Goal: Check status: Check status

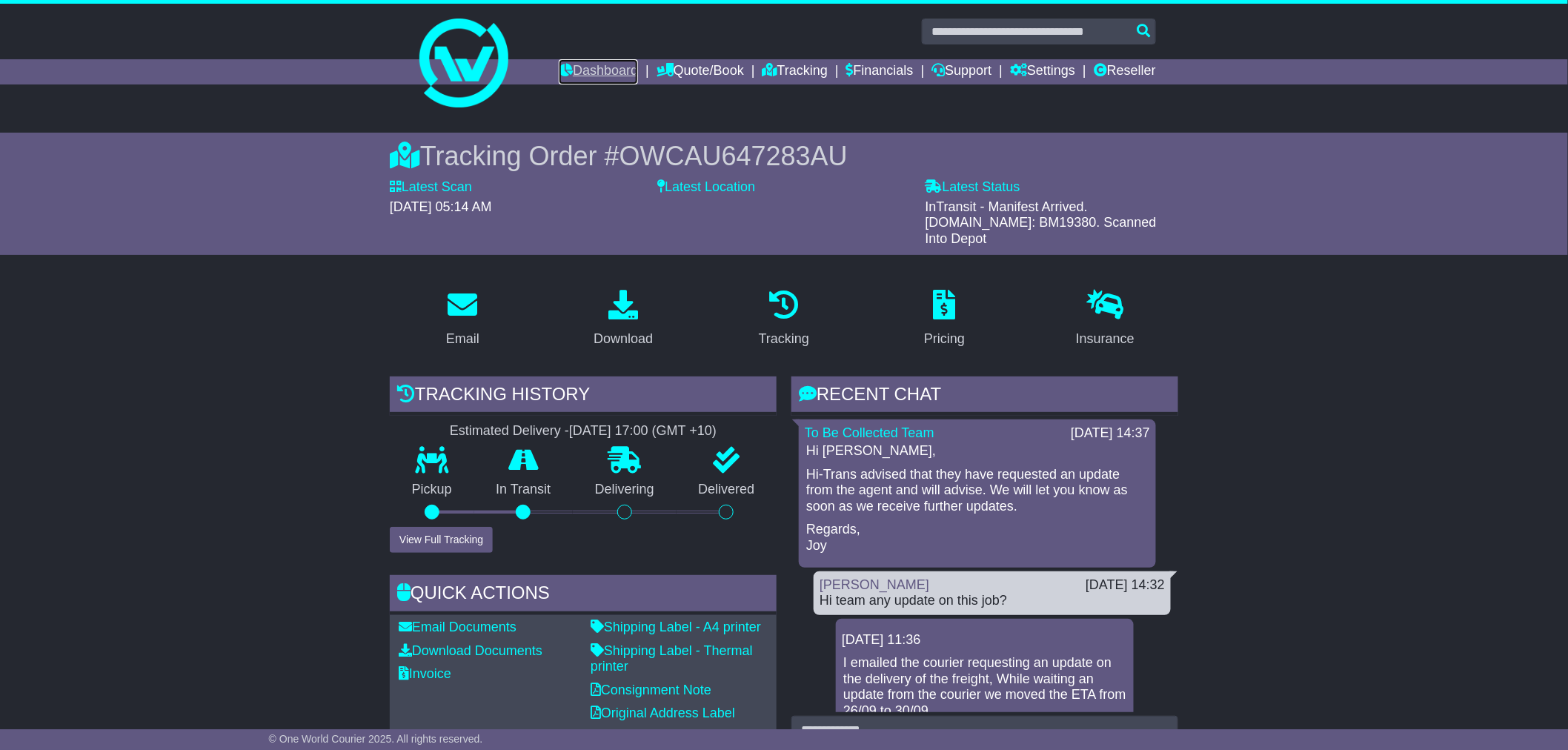
drag, startPoint x: 576, startPoint y: 65, endPoint x: 590, endPoint y: 69, distance: 14.6
click at [575, 65] on link "Dashboard" at bounding box center [598, 72] width 79 height 25
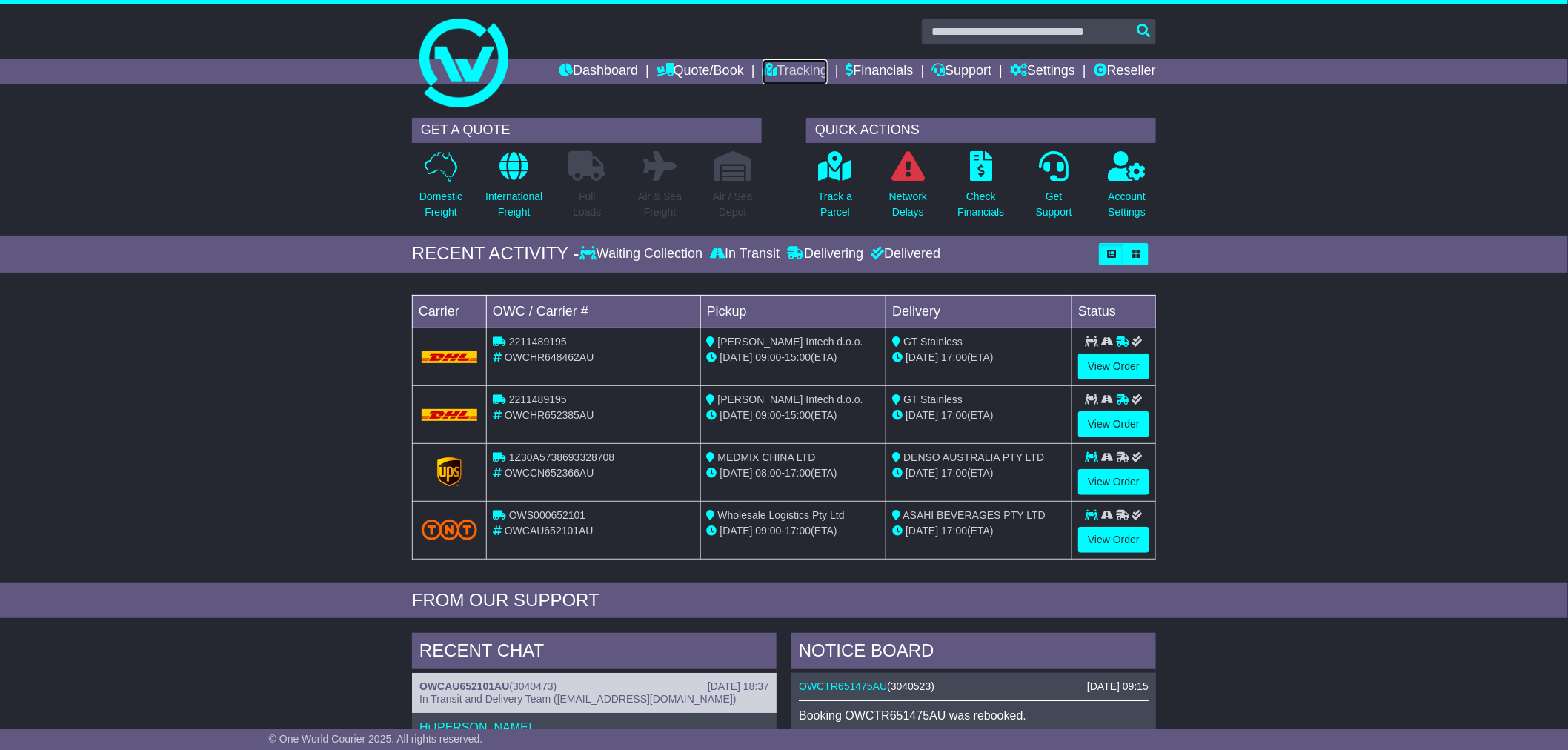
click at [786, 69] on link "Tracking" at bounding box center [795, 72] width 65 height 25
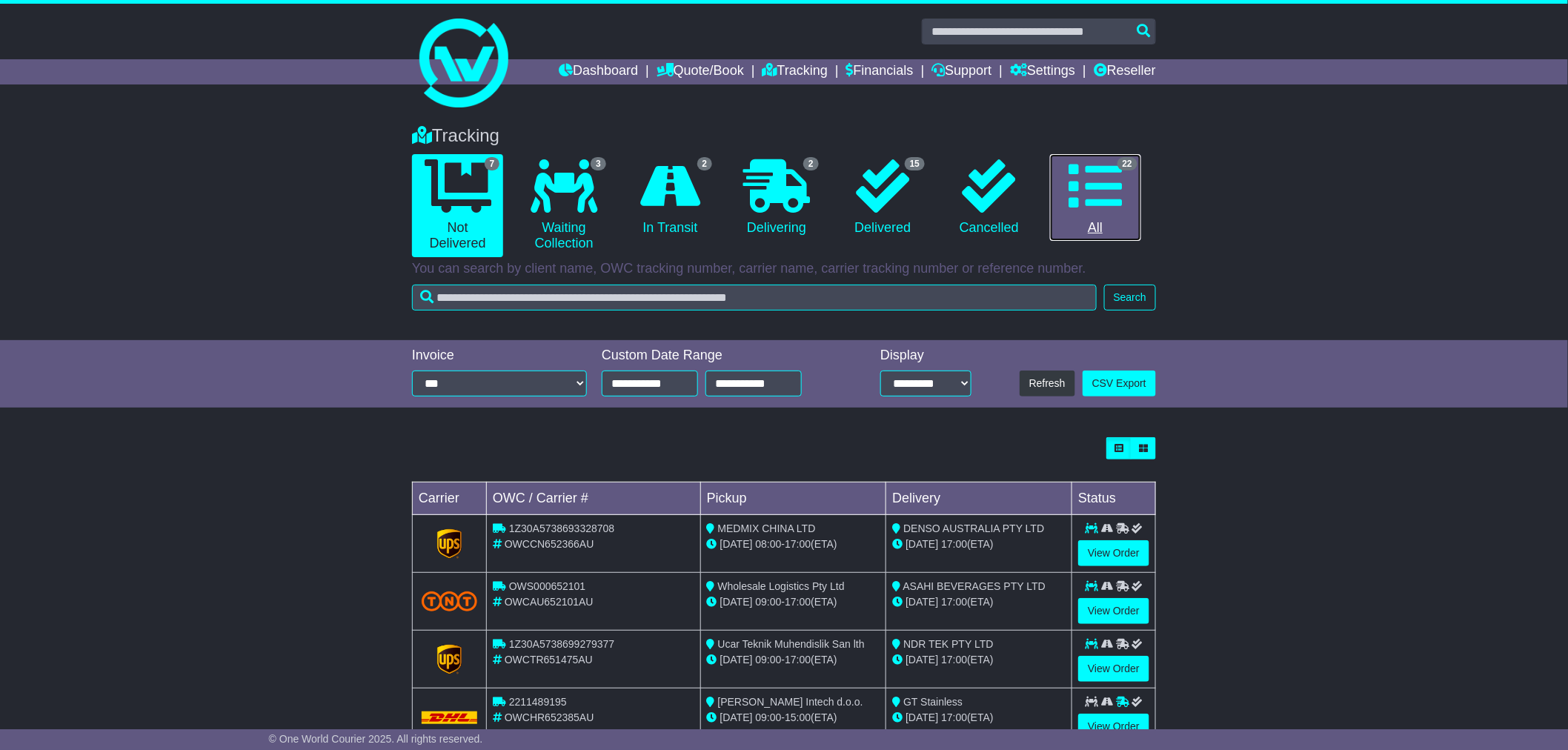
click at [1104, 223] on link "22 All" at bounding box center [1095, 197] width 91 height 87
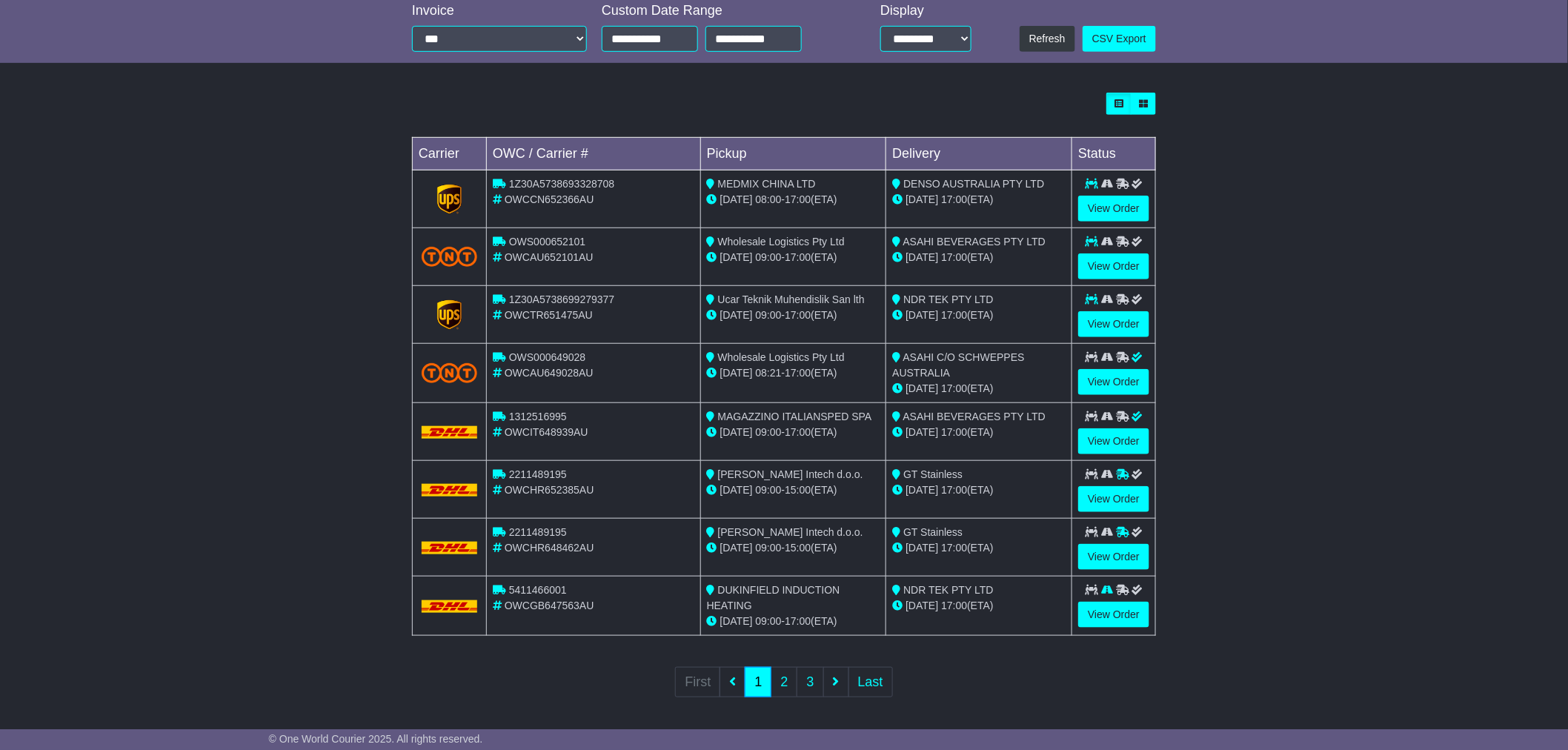
scroll to position [350, 0]
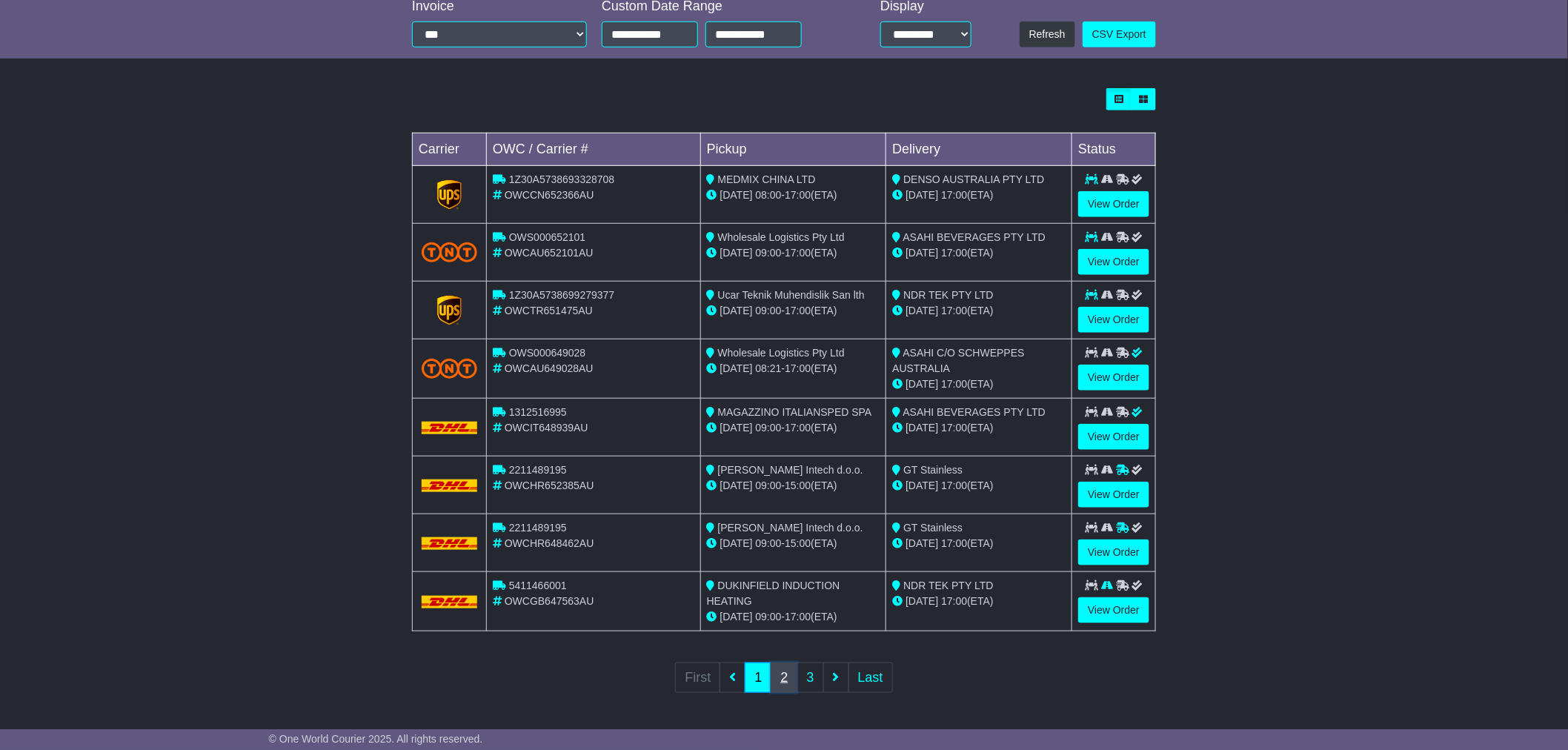
click at [789, 676] on link "2" at bounding box center [784, 678] width 27 height 31
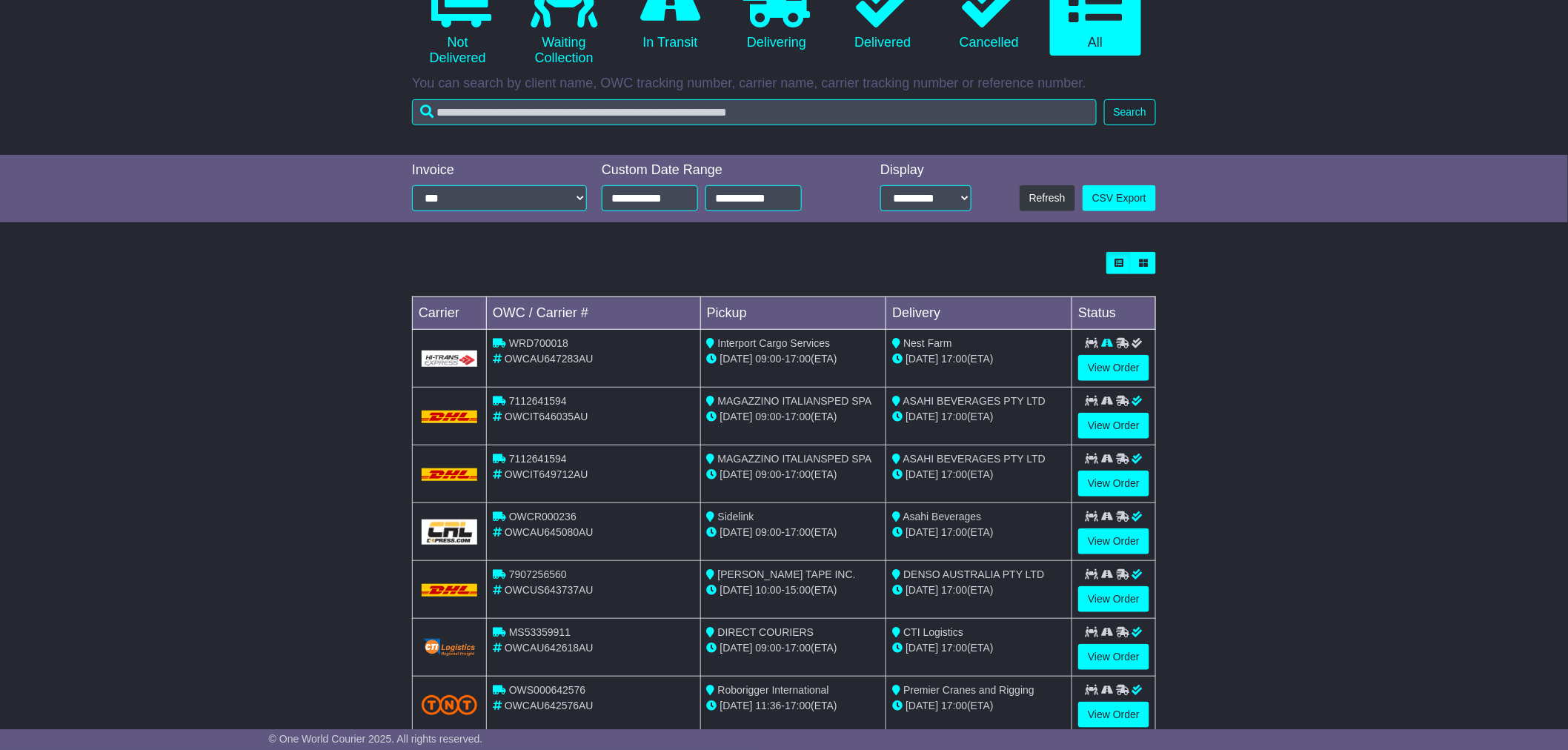
scroll to position [346, 0]
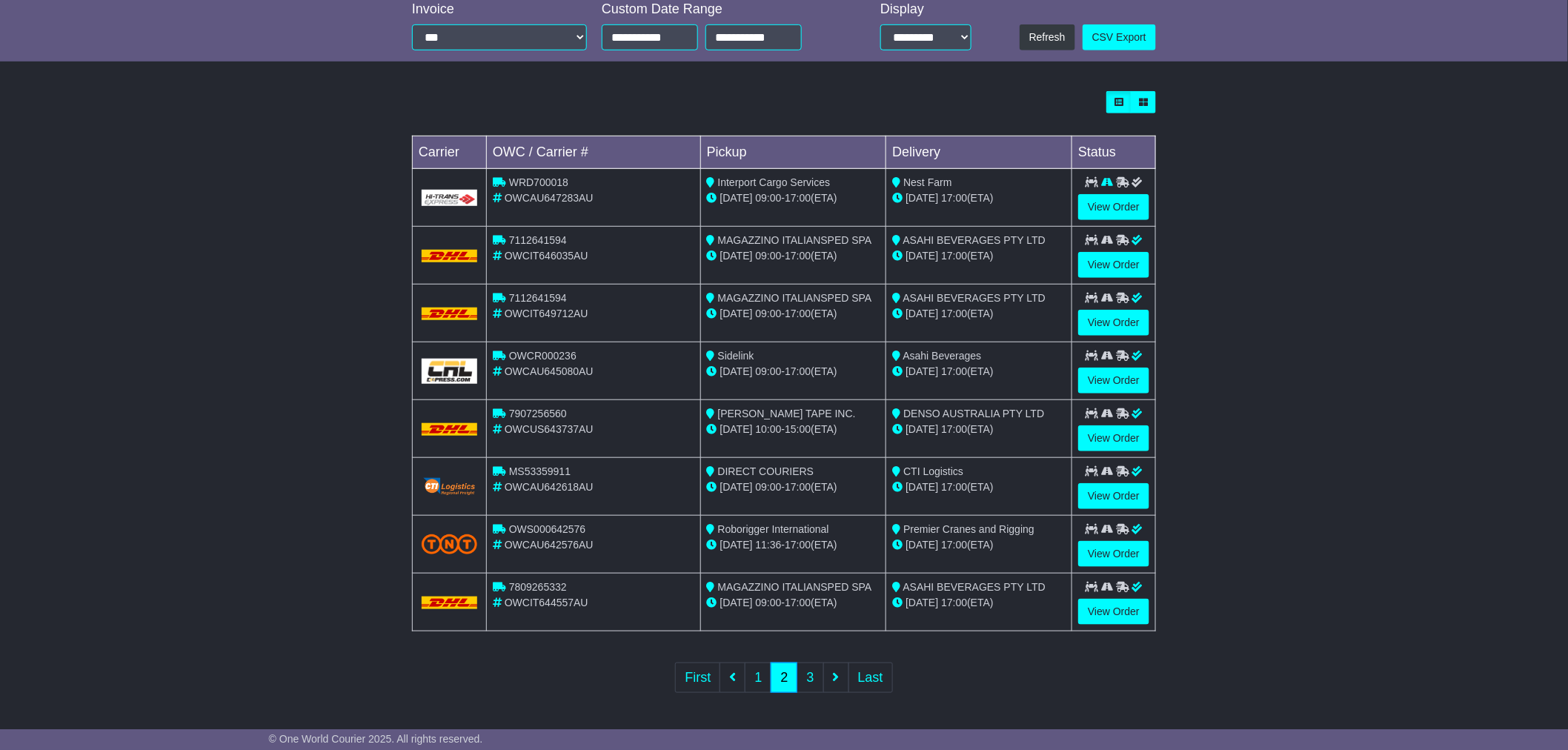
click at [690, 257] on div "OWCIT646035AU" at bounding box center [593, 256] width 202 height 15
click at [762, 685] on link "1" at bounding box center [758, 678] width 27 height 31
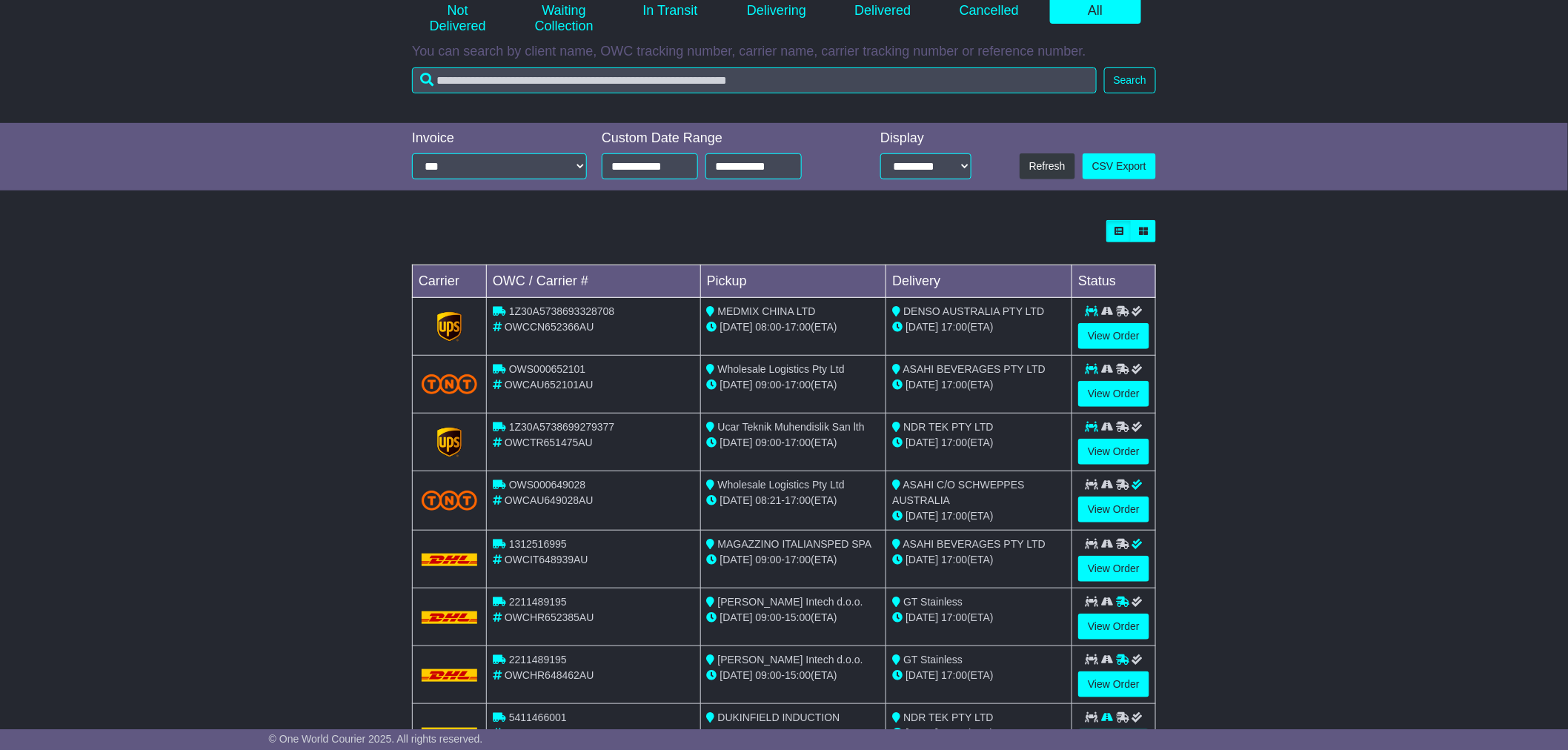
scroll to position [350, 0]
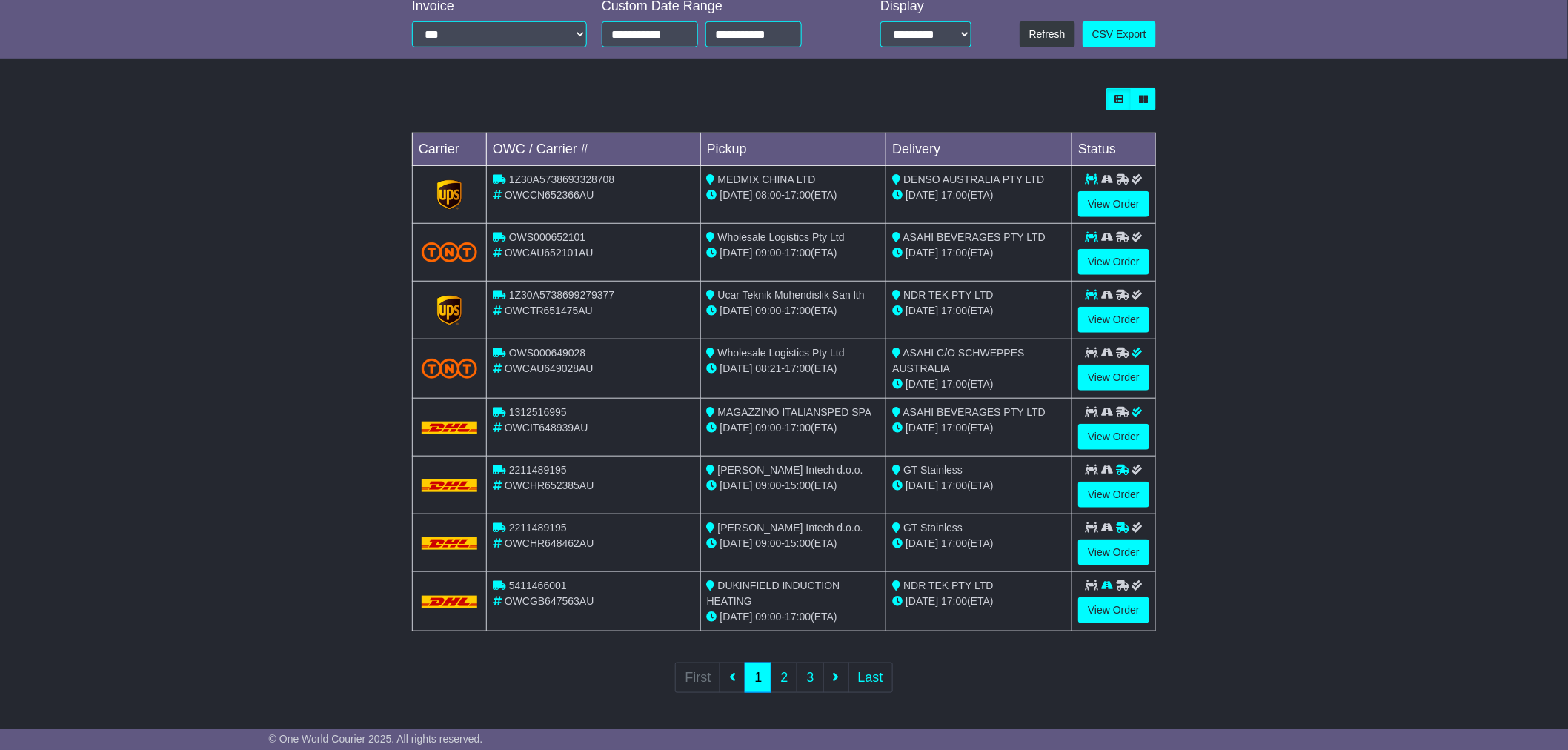
click at [948, 431] on span "17:00" at bounding box center [953, 428] width 26 height 11
click at [1104, 430] on link "View Order" at bounding box center [1113, 436] width 71 height 26
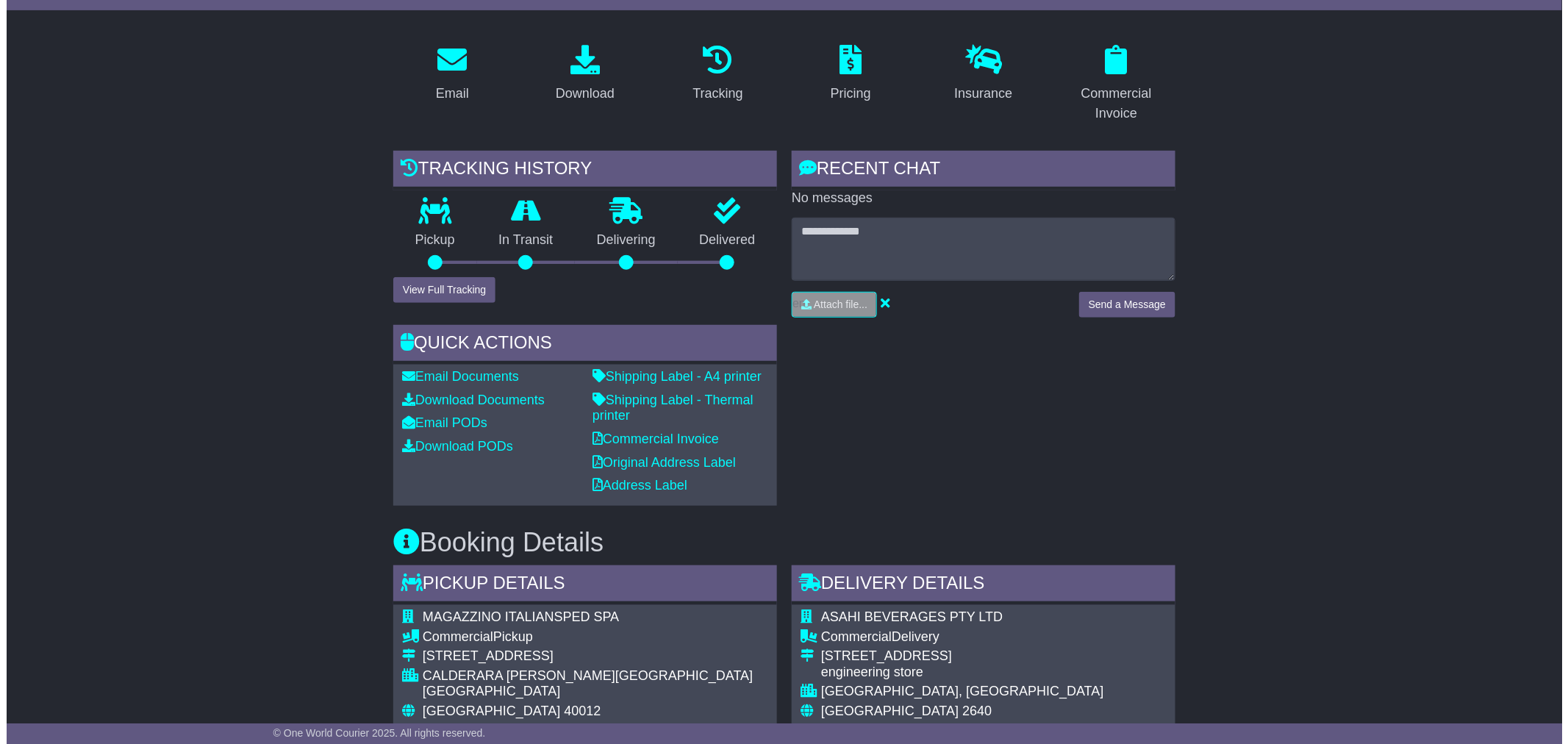
scroll to position [384, 0]
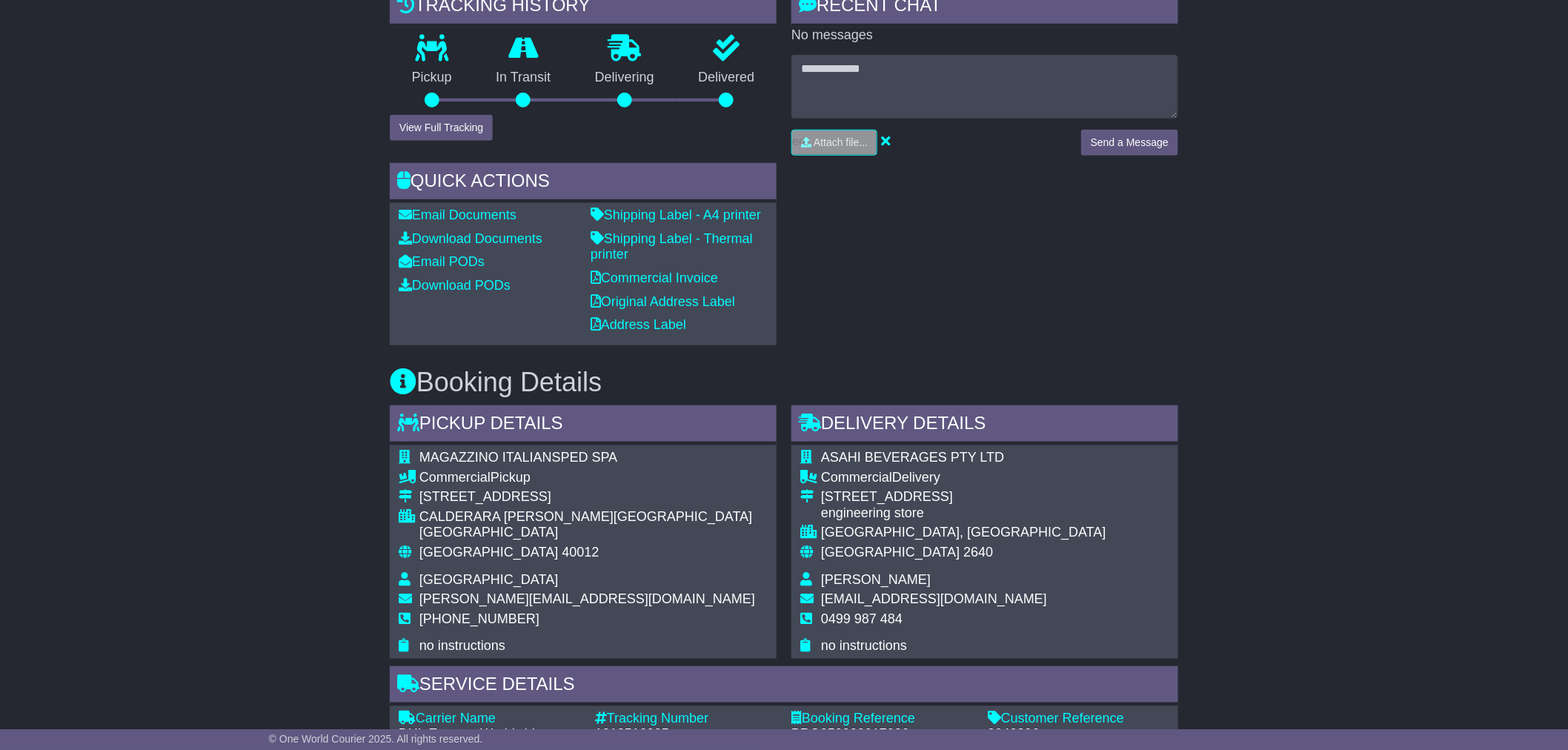
click at [428, 139] on div "Tracking history Pickup In Transit Problem Unknown Delivering Delivered View Fu…" at bounding box center [583, 166] width 402 height 358
click at [441, 128] on button "View Full Tracking" at bounding box center [442, 127] width 103 height 26
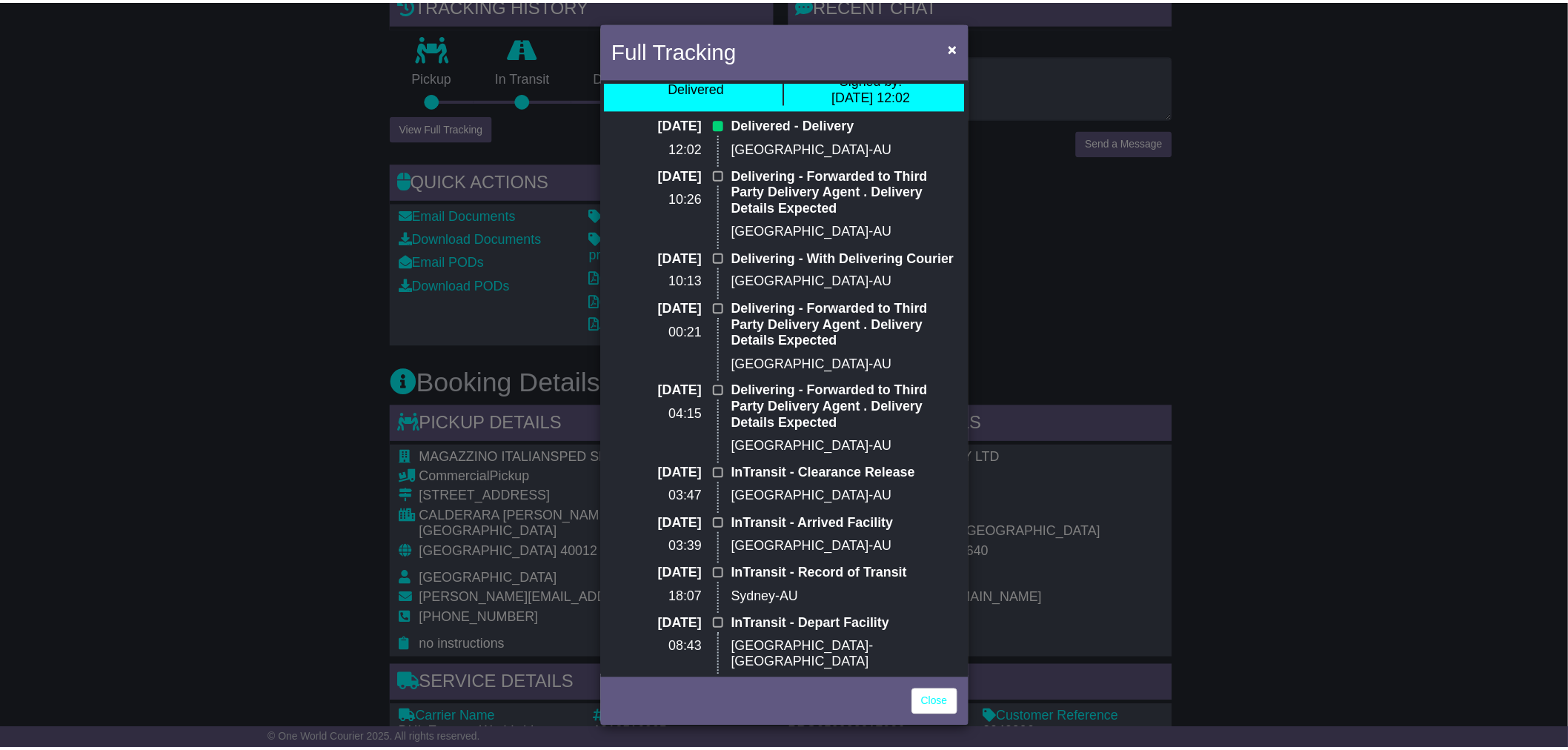
scroll to position [0, 0]
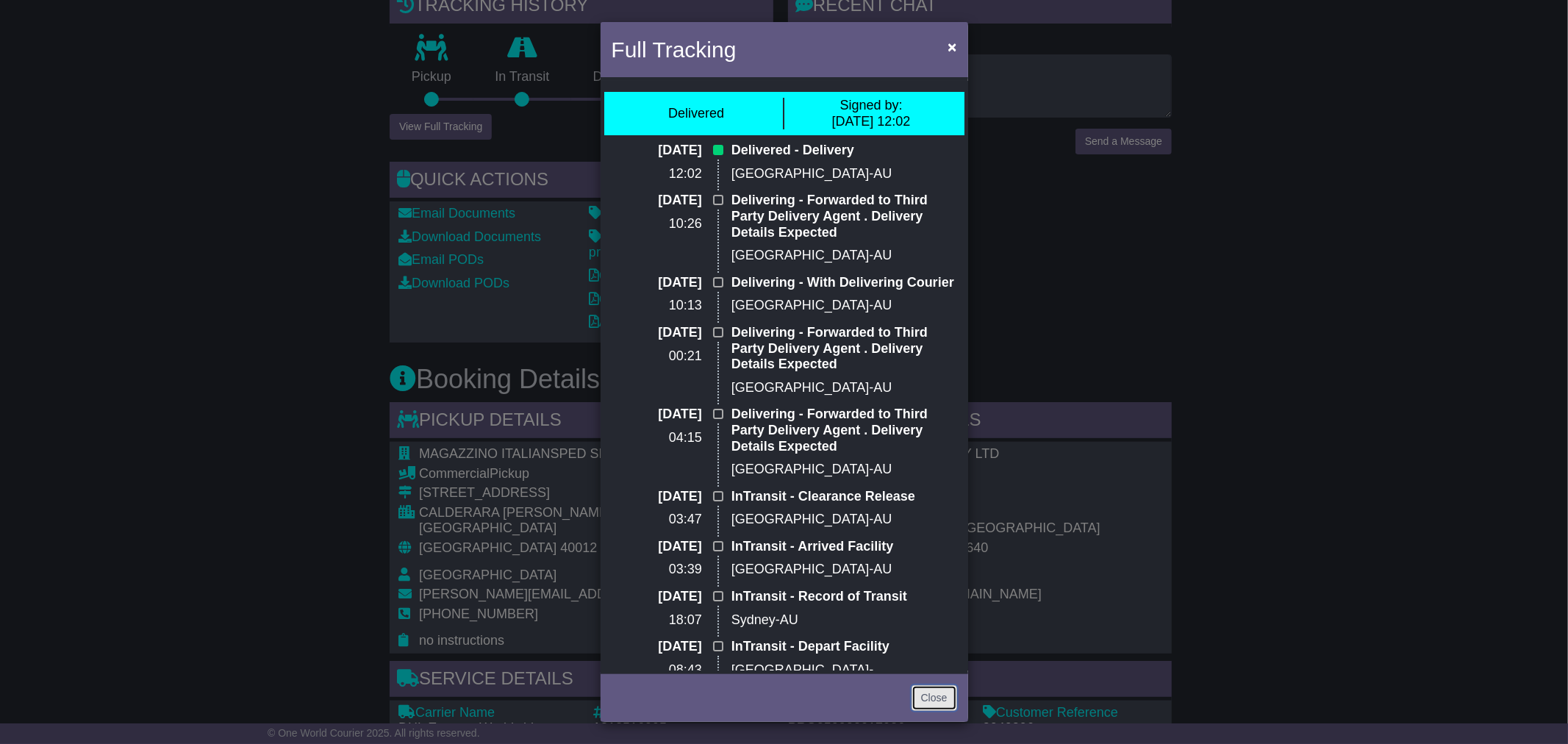
click at [943, 693] on link "Close" at bounding box center [934, 698] width 46 height 26
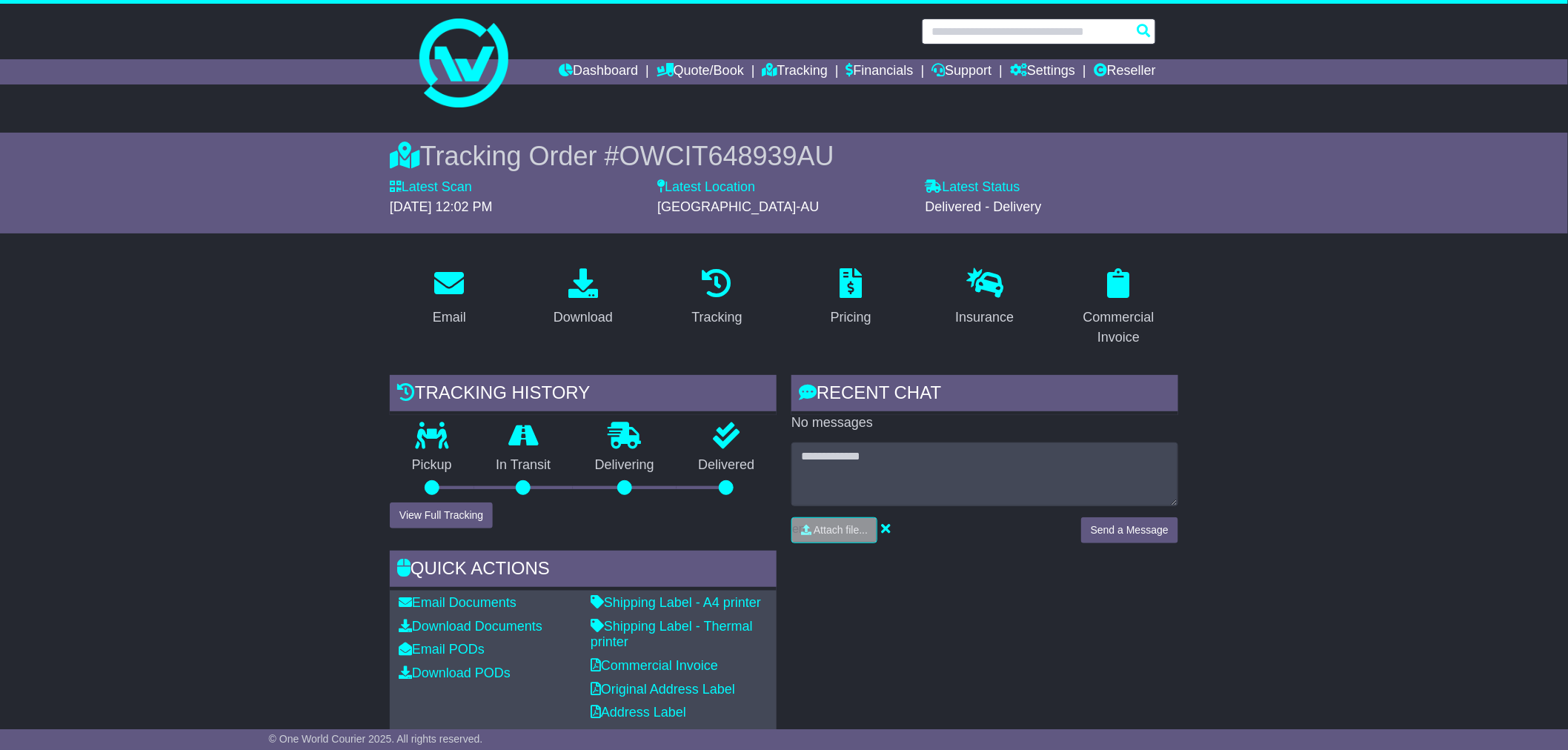
click at [1022, 33] on input "text" at bounding box center [1038, 31] width 234 height 26
paste input "**********"
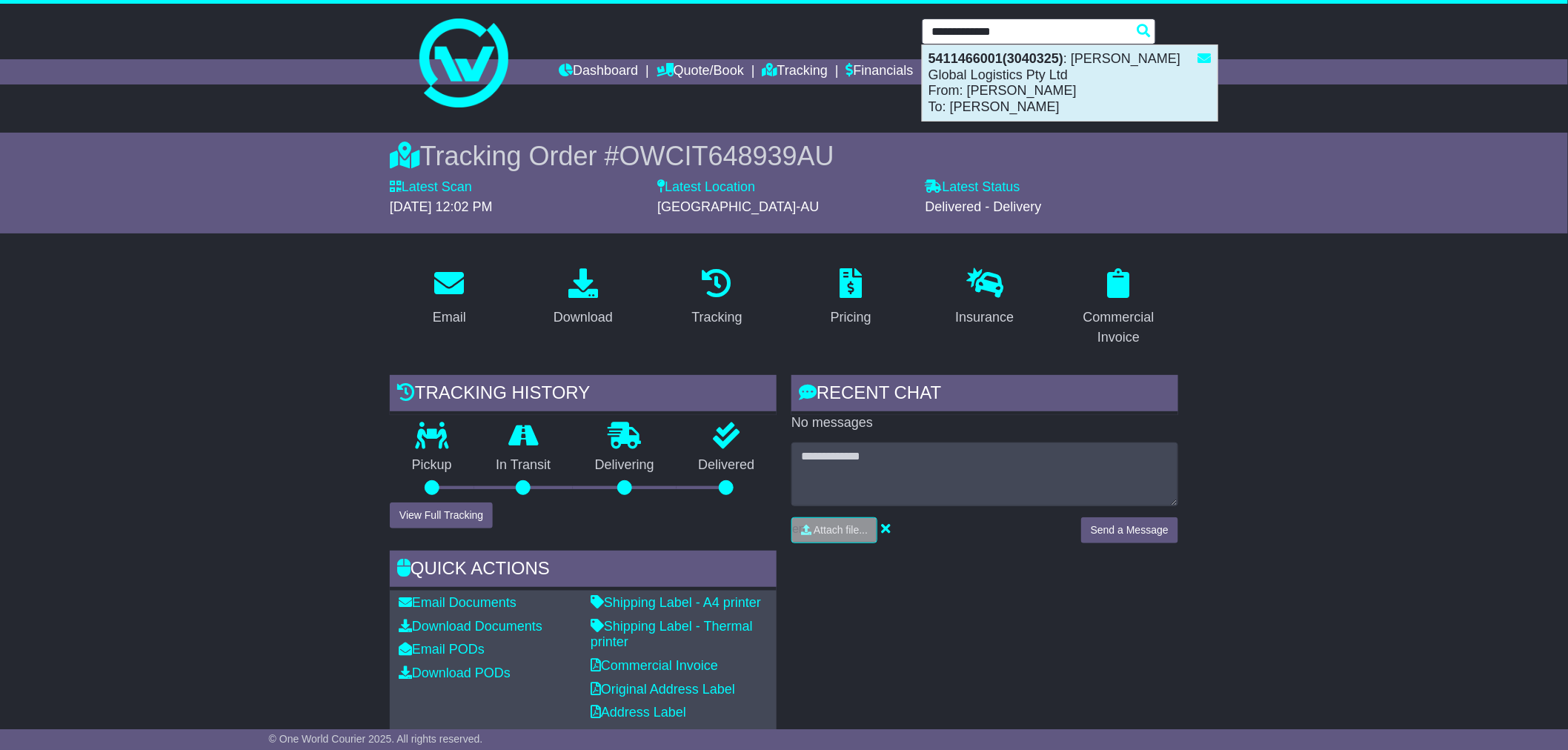
click at [1020, 64] on div "5411466001(3040325) : Clarke Global Logistics Pty Ltd From: KAYLEIGH GLYNN To: …" at bounding box center [1070, 82] width 294 height 76
type input "**********"
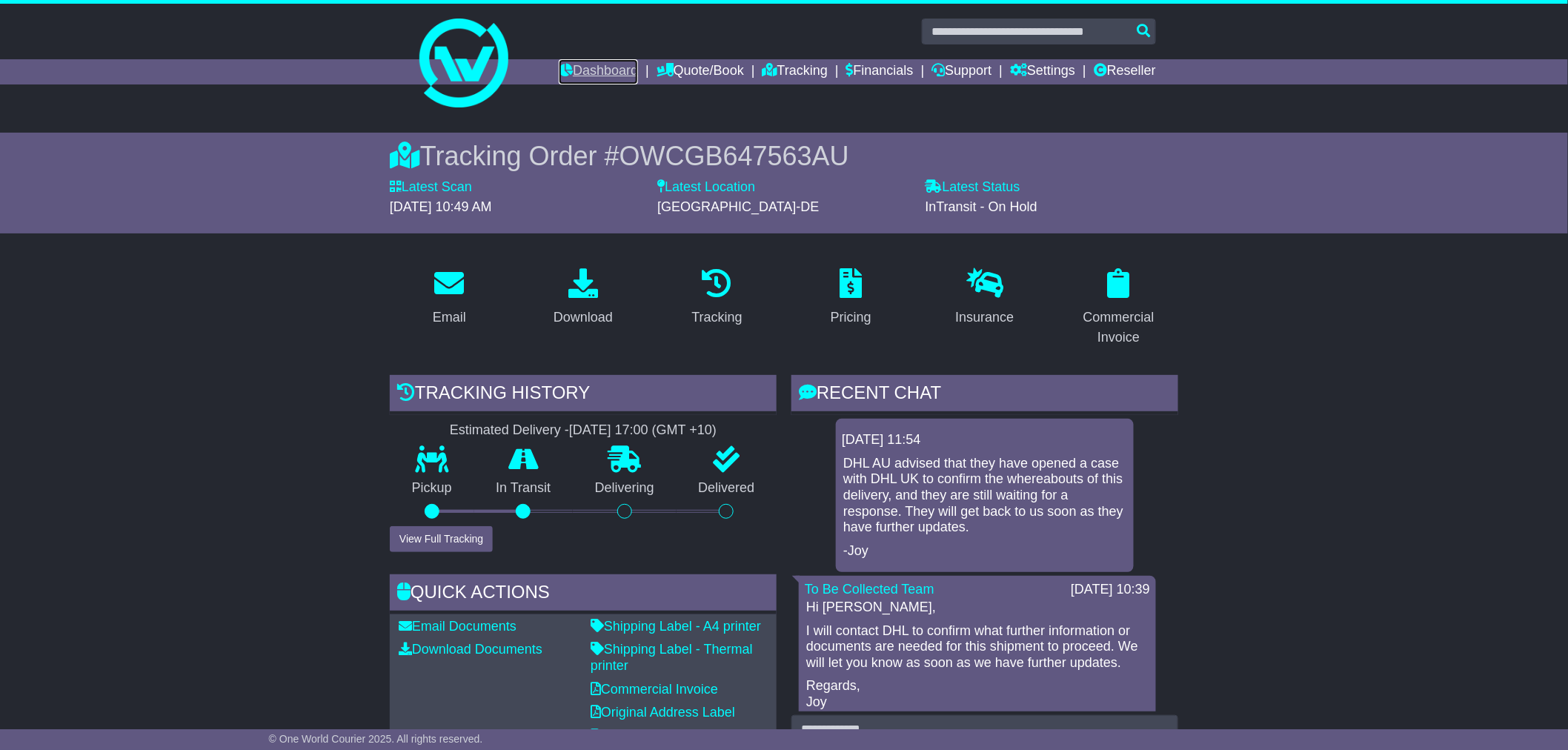
click at [561, 69] on link "Dashboard" at bounding box center [598, 72] width 79 height 25
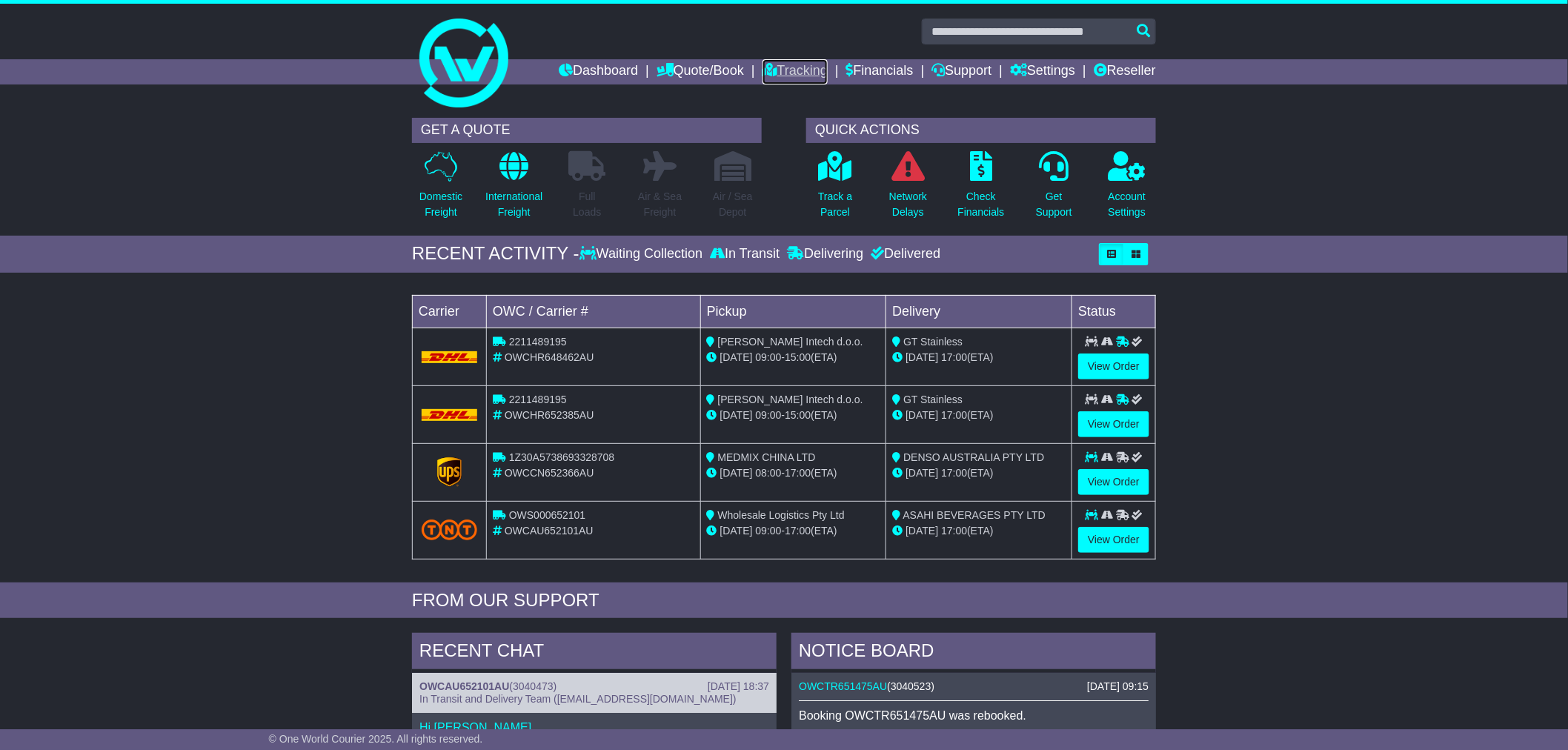
click at [779, 76] on link "Tracking" at bounding box center [795, 72] width 65 height 25
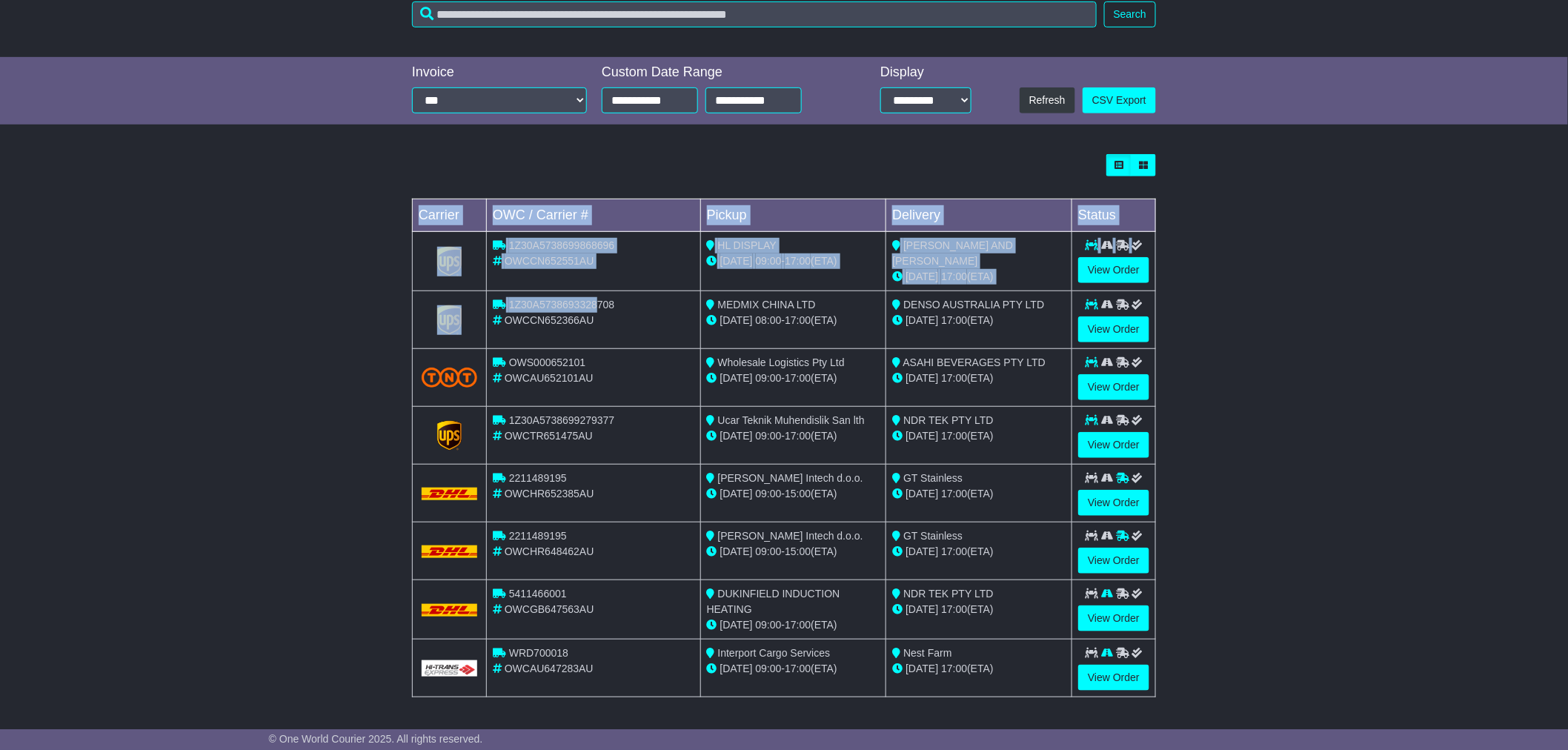
drag, startPoint x: 598, startPoint y: 304, endPoint x: 286, endPoint y: 316, distance: 312.2
click at [286, 316] on div "Loading... No bookings found Carrier OWC / Carrier # Pickup Delivery Status 1Z3…" at bounding box center [784, 433] width 1568 height 574
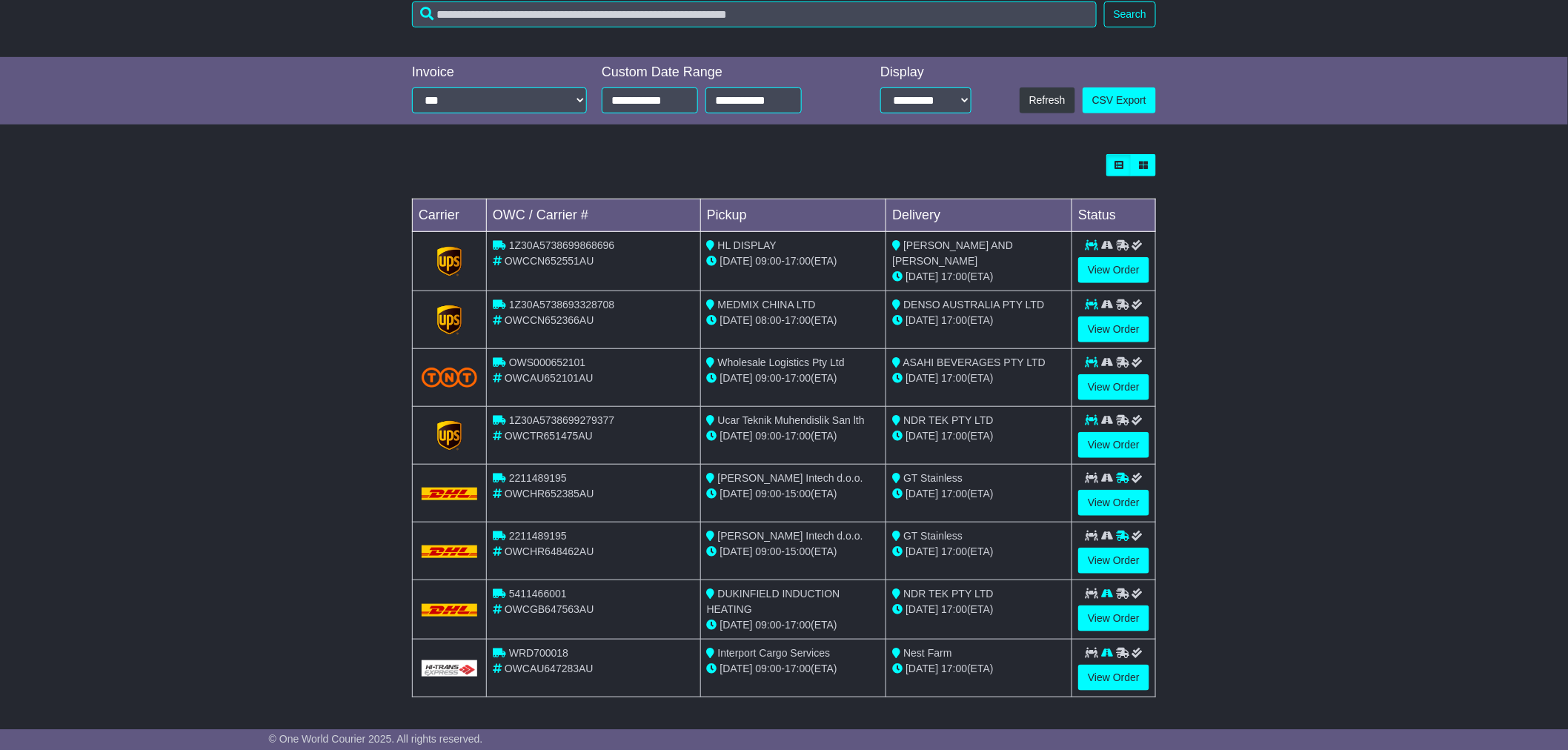
click at [833, 318] on div "30 Sep 08:00 - 17:00 (ETA)" at bounding box center [793, 320] width 173 height 15
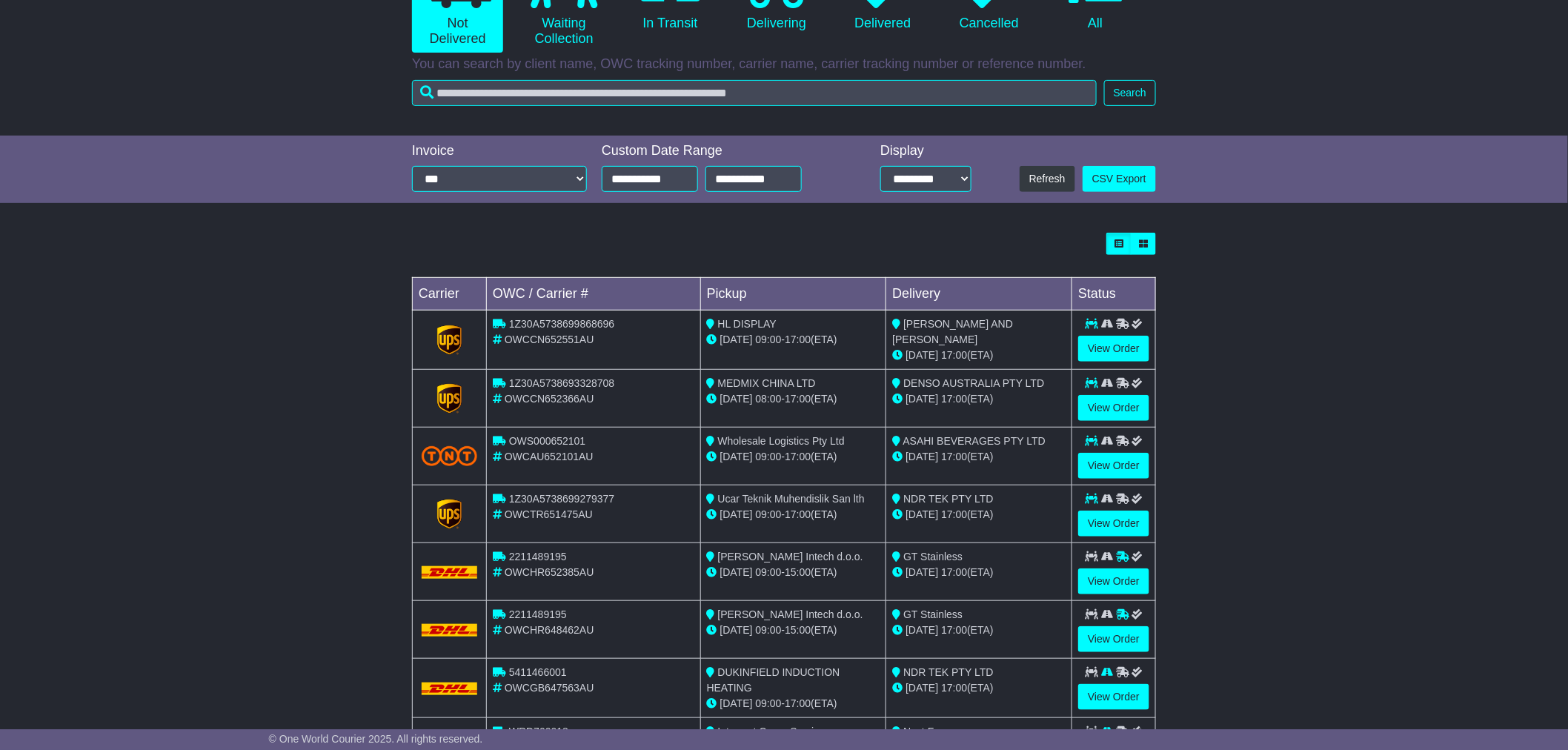
scroll to position [283, 0]
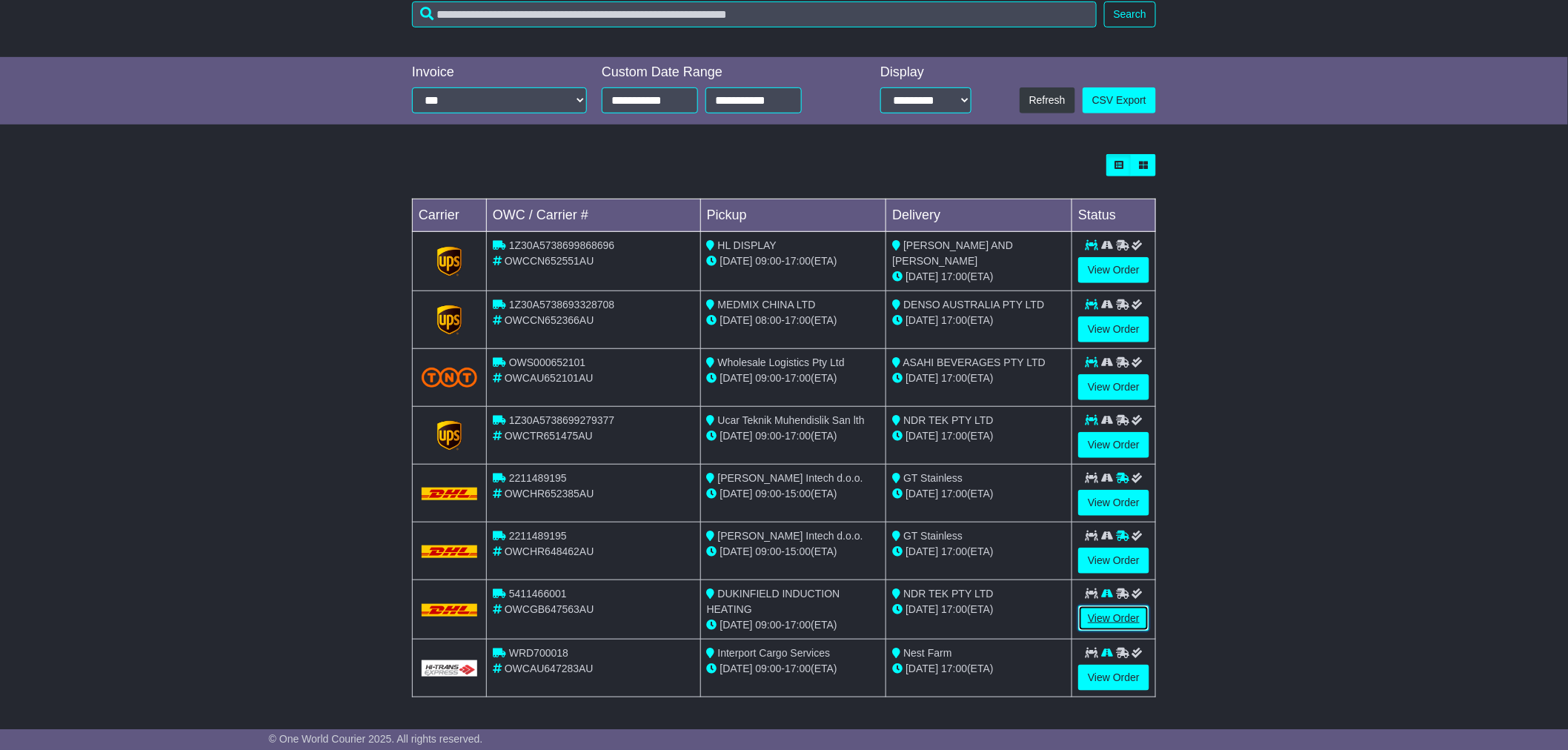
click at [1101, 616] on link "View Order" at bounding box center [1113, 618] width 71 height 26
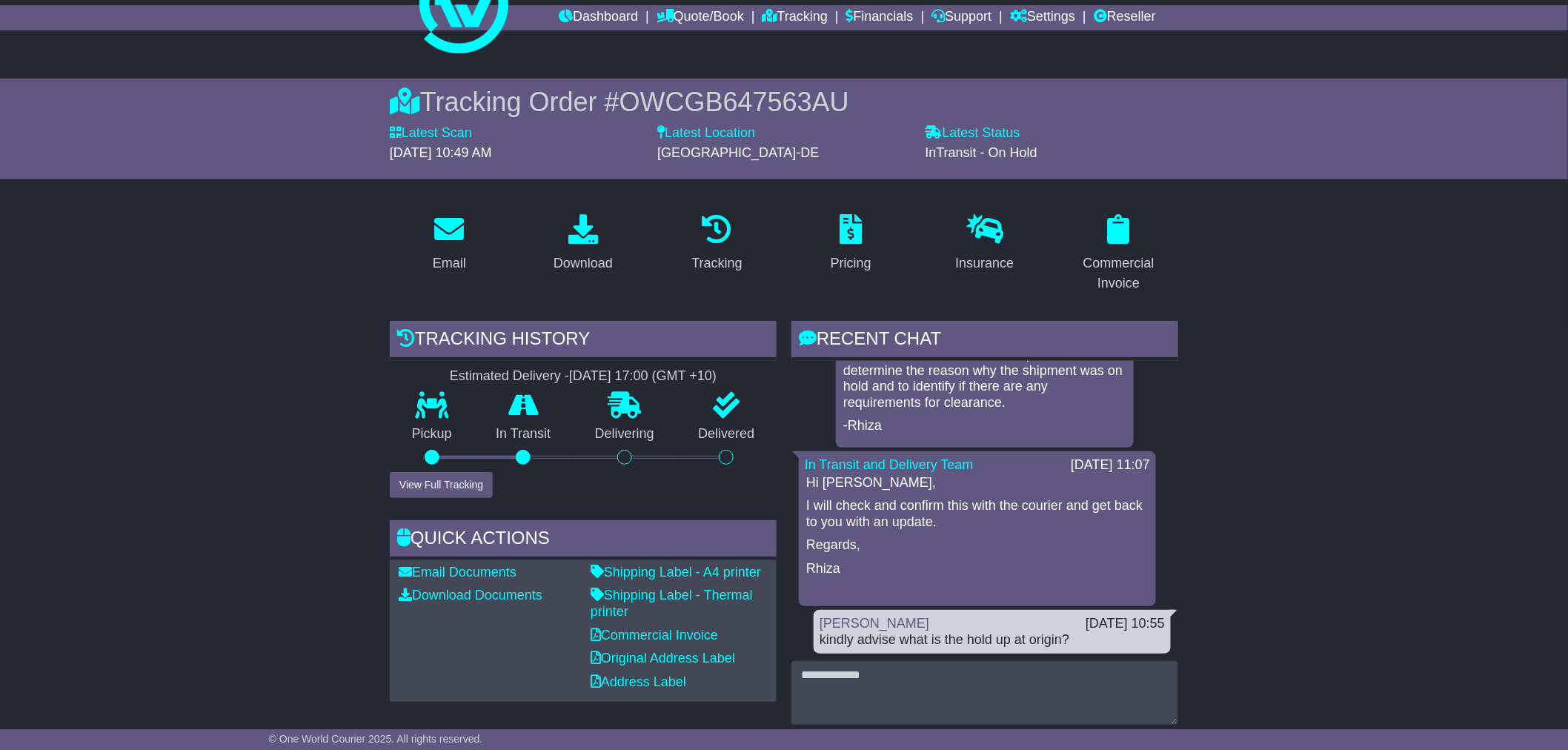
scroll to position [82, 0]
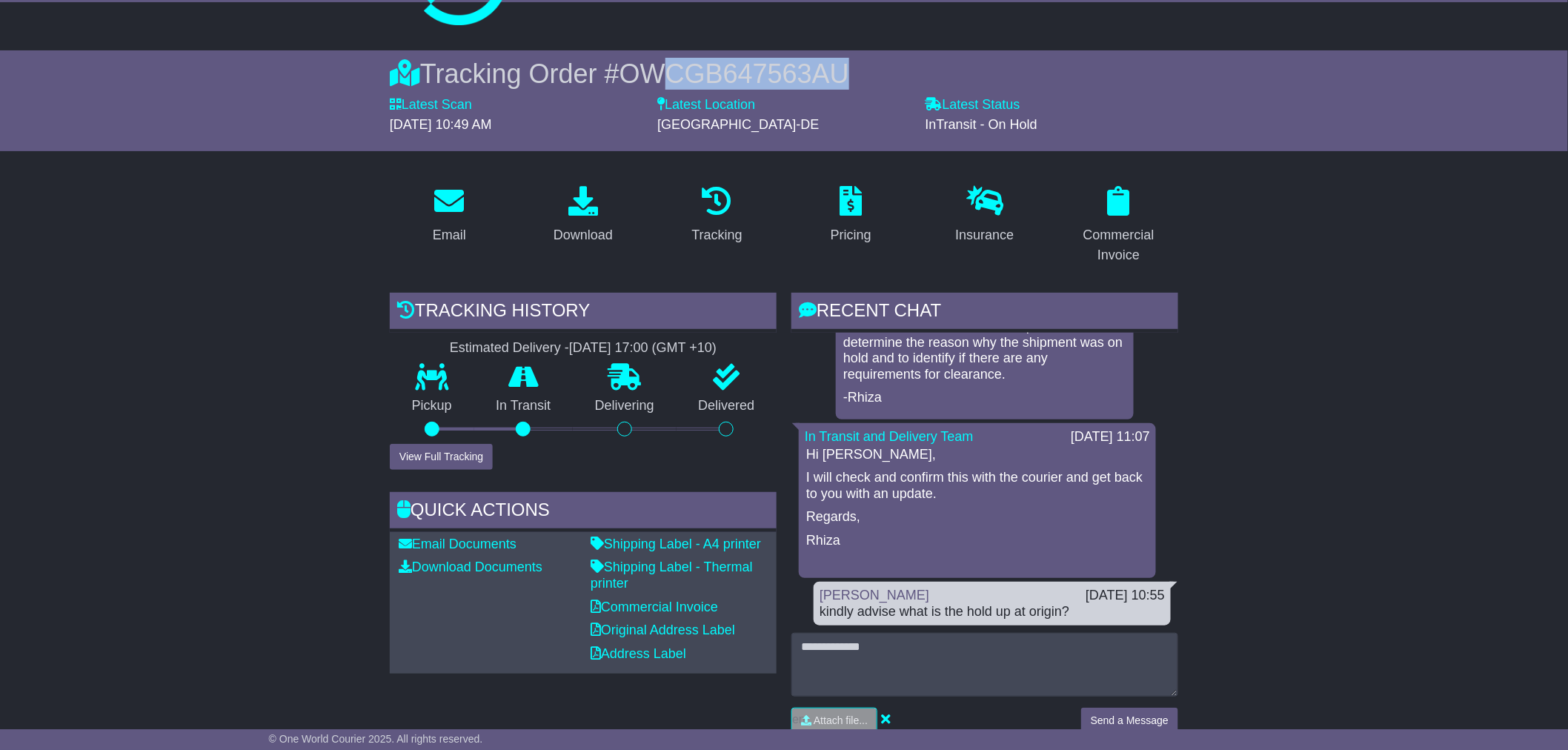
drag, startPoint x: 809, startPoint y: 78, endPoint x: 945, endPoint y: 157, distance: 157.3
click at [670, 86] on div "Tracking Order # OWCGB647563AU" at bounding box center [784, 73] width 789 height 32
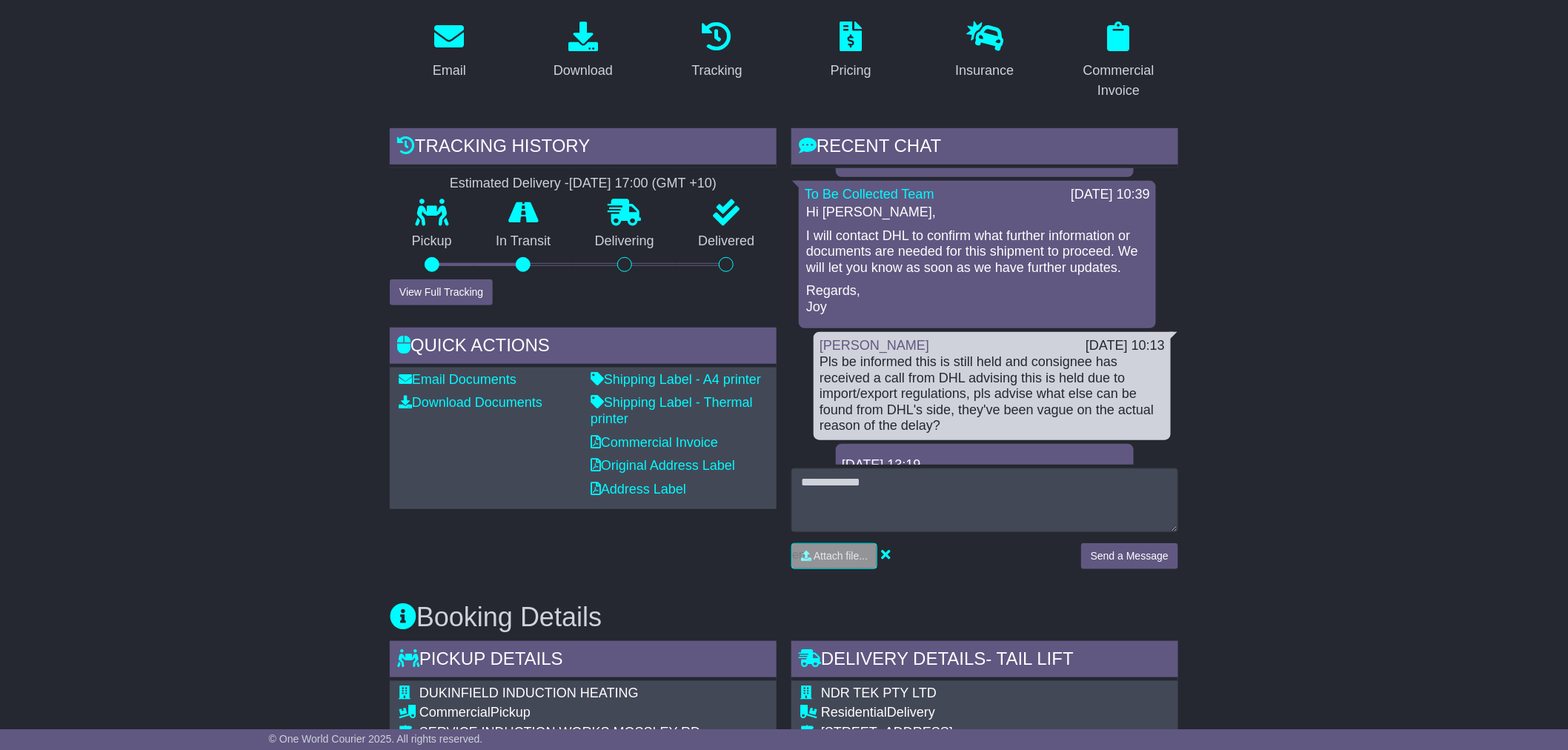
scroll to position [0, 0]
